Goal: Task Accomplishment & Management: Manage account settings

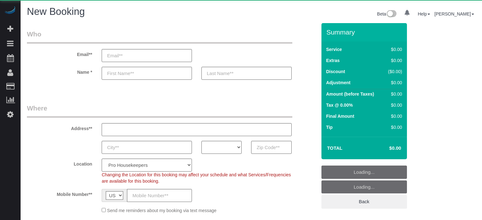
select select "number:9"
select select "4"
select select "object:1243"
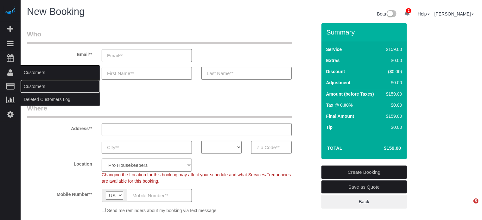
click at [34, 86] on link "Customers" at bounding box center [60, 86] width 79 height 13
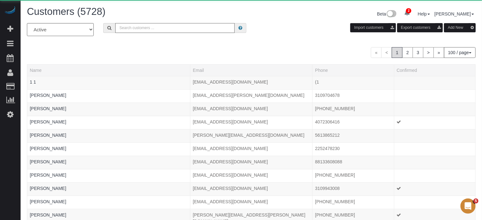
click at [137, 29] on input "text" at bounding box center [174, 28] width 119 height 10
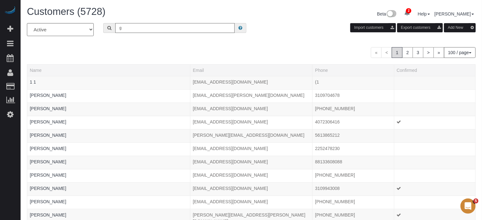
type input "Gail Jepson"
click at [148, 29] on input "Gail Jepson" at bounding box center [174, 28] width 119 height 10
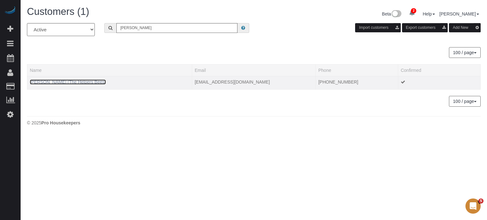
click at [53, 80] on link "Gail Jepson (The Helpers Bees)" at bounding box center [68, 82] width 76 height 5
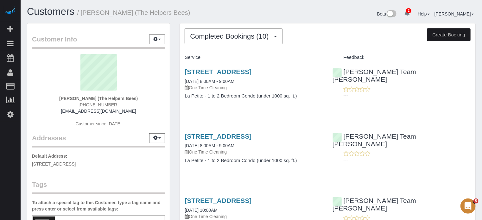
click at [173, 112] on div "Customer Info Edit Contact Info Send Message Email Preferences Special Sales Ta…" at bounding box center [98, 176] width 153 height 306
click at [172, 95] on div "Customer Info Edit Contact Info Send Message Email Preferences Special Sales Ta…" at bounding box center [98, 176] width 153 height 306
click at [42, 119] on div "Gail Jepson (The Helpers Bees) (253) 229-1725 hudakga@hotmail.com Customer sinc…" at bounding box center [98, 93] width 133 height 79
click at [472, 97] on div "18011 W Camino Real Dr, Surprise, AZ 85374 09/26/2025 8:00AM - 9:00AM One Time …" at bounding box center [328, 87] width 296 height 49
click at [252, 39] on span "Completed Bookings (10)" at bounding box center [231, 36] width 82 height 8
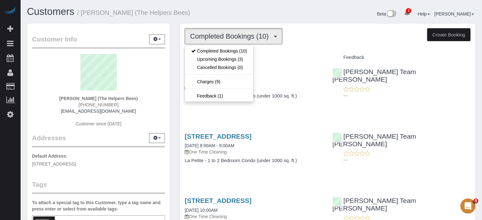
click at [223, 14] on h1 "Customers / Gail Jepson (The Helpers Bees)" at bounding box center [137, 11] width 220 height 11
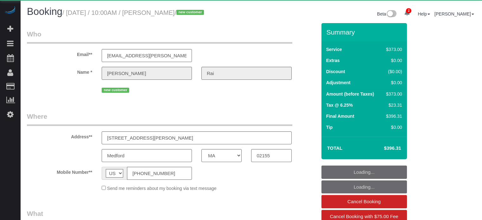
select select "MA"
select select "object:729"
select select "6"
select select "number:9"
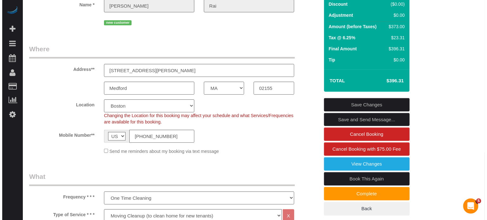
scroll to position [72, 0]
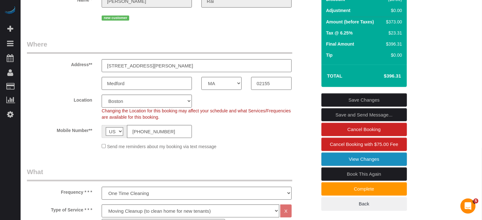
click at [385, 162] on link "View Changes" at bounding box center [365, 159] width 86 height 13
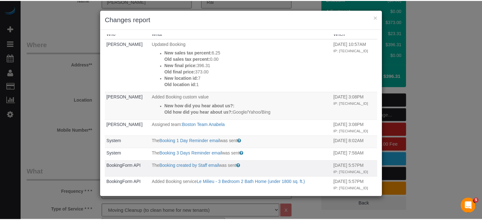
scroll to position [0, 0]
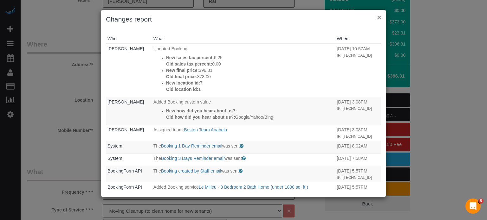
click at [379, 15] on button "×" at bounding box center [379, 17] width 4 height 7
